Goal: Information Seeking & Learning: Find specific fact

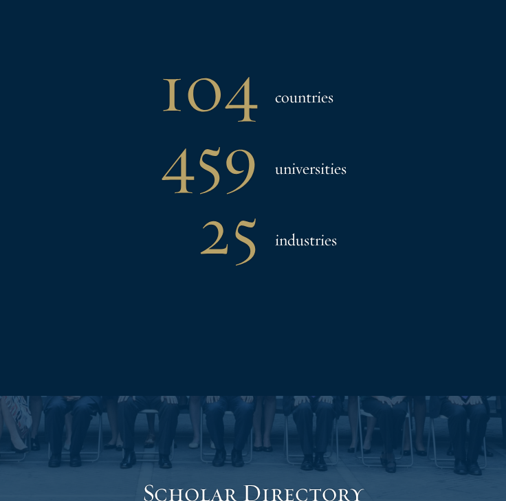
scroll to position [1026, 0]
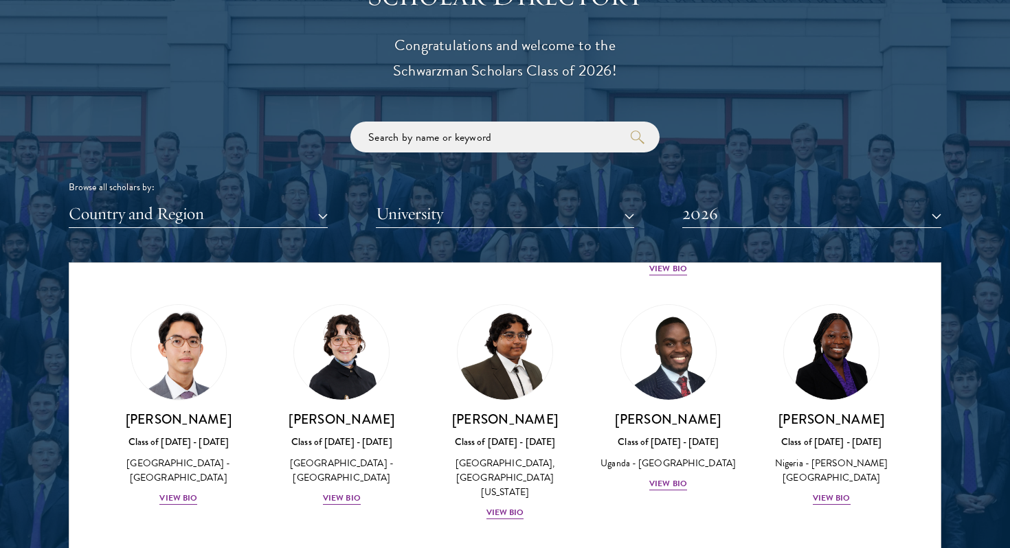
scroll to position [121, 0]
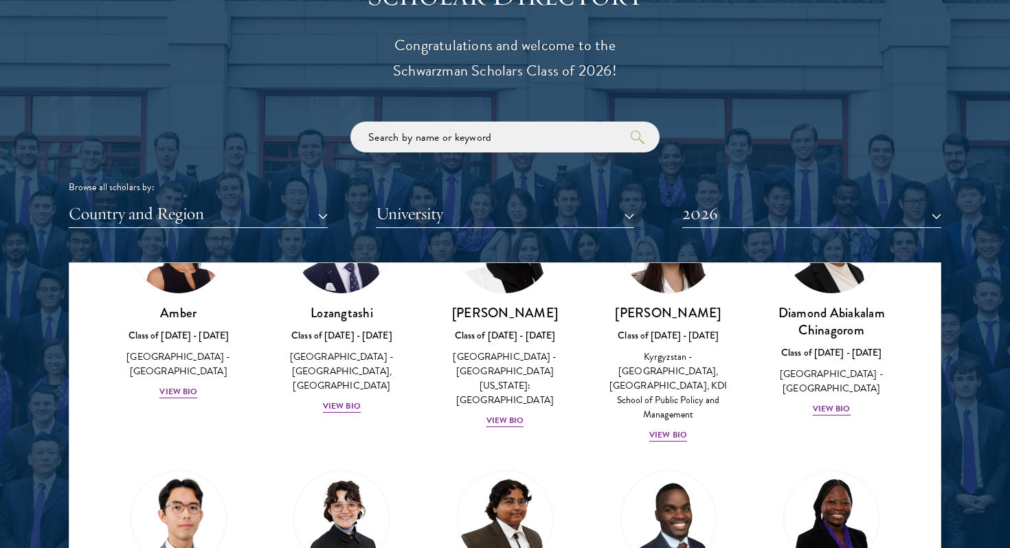
click at [452, 156] on div "Browse all scholars by: Country and Region All Countries and Regions [GEOGRAPHI…" at bounding box center [505, 175] width 873 height 107
click at [432, 153] on div "Browse all scholars by: Country and Region All Countries and Regions [GEOGRAPHI…" at bounding box center [505, 175] width 873 height 107
click at [429, 143] on input "search" at bounding box center [505, 137] width 309 height 31
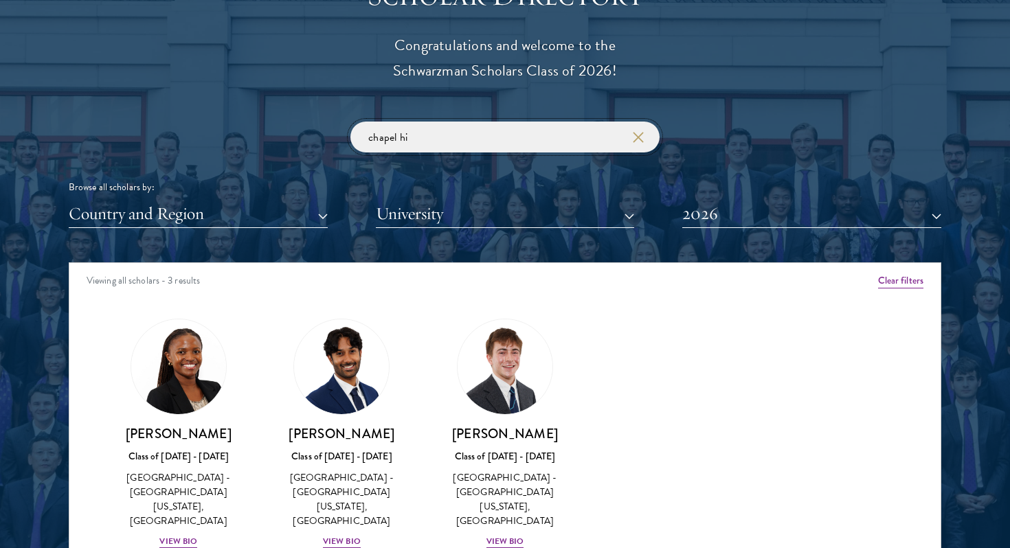
type input "chapel hi"
click at [171, 521] on div "[PERSON_NAME] Class of [DATE] - [DATE] [GEOGRAPHIC_DATA] - [GEOGRAPHIC_DATA][US…" at bounding box center [179, 434] width 164 height 258
click at [175, 535] on div "View Bio" at bounding box center [178, 541] width 38 height 13
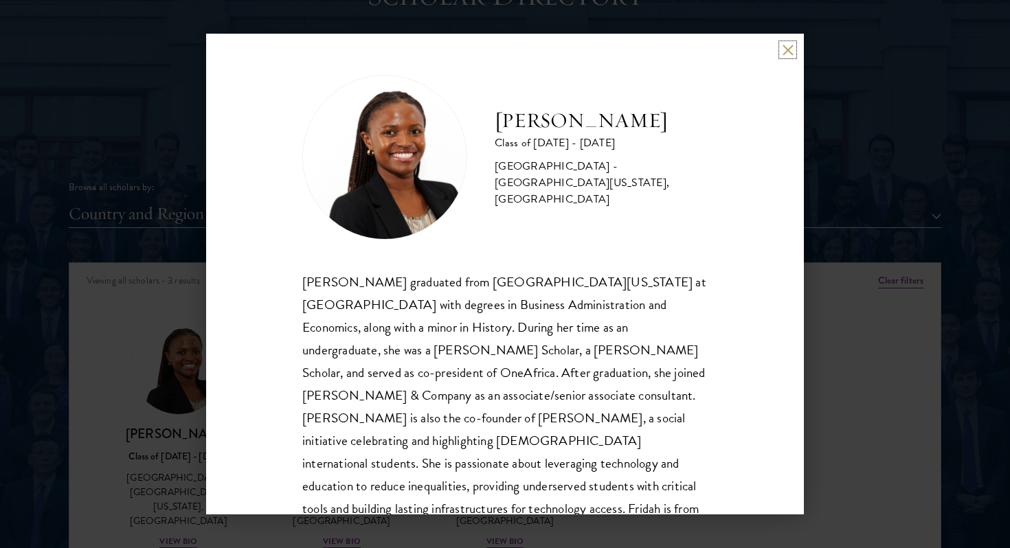
click at [790, 51] on button at bounding box center [788, 50] width 12 height 12
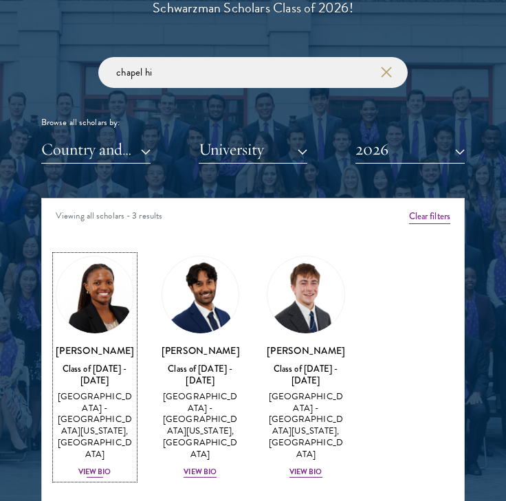
click at [92, 419] on div "[PERSON_NAME] Class of [DATE] - [DATE] [GEOGRAPHIC_DATA] - [GEOGRAPHIC_DATA][US…" at bounding box center [95, 412] width 78 height 136
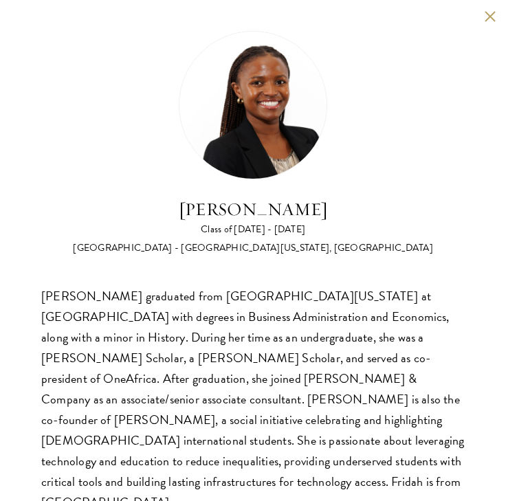
scroll to position [1547, 0]
click at [326, 250] on div "[GEOGRAPHIC_DATA] - [GEOGRAPHIC_DATA][US_STATE], [GEOGRAPHIC_DATA]" at bounding box center [253, 248] width 360 height 14
click at [494, 9] on div "[PERSON_NAME] Class of [DATE] - [DATE] [GEOGRAPHIC_DATA] - [GEOGRAPHIC_DATA][US…" at bounding box center [253, 272] width 506 height 544
click at [491, 13] on button at bounding box center [490, 16] width 12 height 12
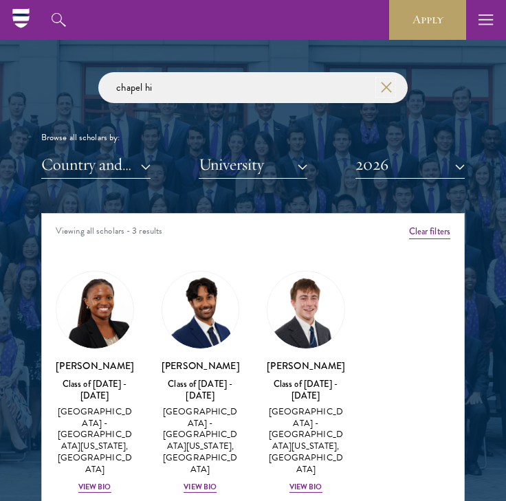
click at [386, 86] on use "button" at bounding box center [385, 87] width 19 height 19
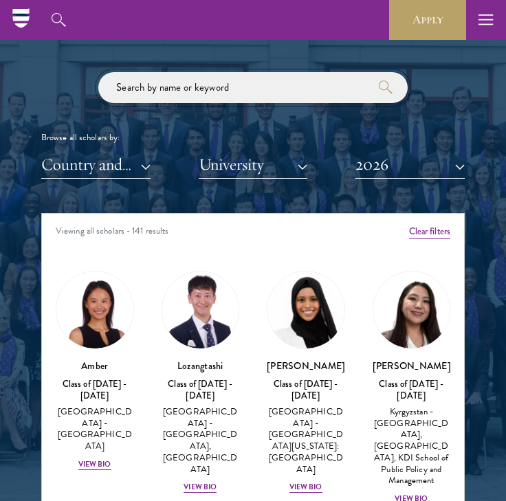
click at [337, 77] on input "search" at bounding box center [252, 87] width 309 height 31
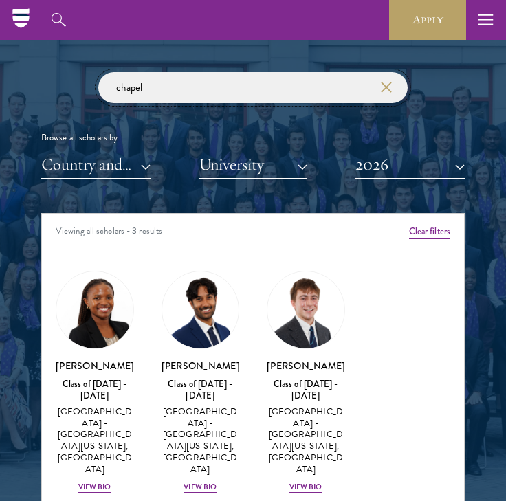
type input "chapel"
click at [456, 87] on div "chapel Browse all scholars by: Country and Region All Countries and Regions [GE…" at bounding box center [252, 125] width 423 height 107
click at [109, 482] on div "View Bio" at bounding box center [94, 487] width 33 height 11
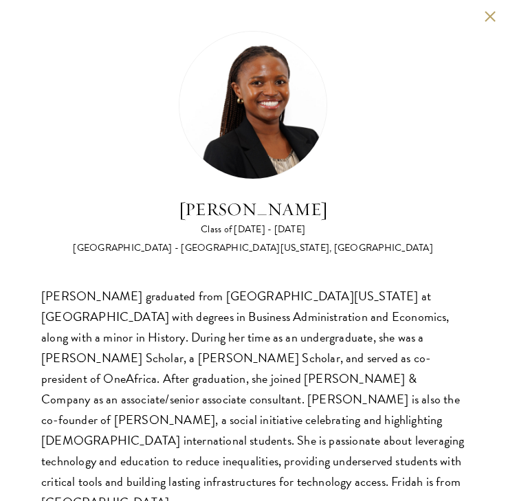
scroll to position [1509, 0]
click at [491, 21] on button at bounding box center [490, 16] width 12 height 12
